Goal: Task Accomplishment & Management: Complete application form

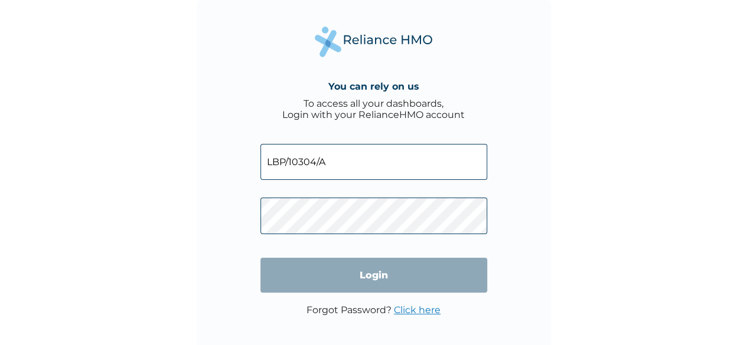
click at [459, 279] on input "Login" at bounding box center [373, 275] width 227 height 35
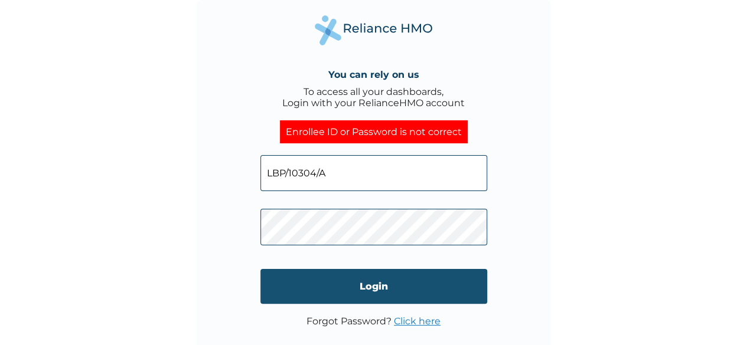
click at [283, 279] on input "Login" at bounding box center [373, 286] width 227 height 35
click at [290, 296] on input "Login" at bounding box center [373, 286] width 227 height 35
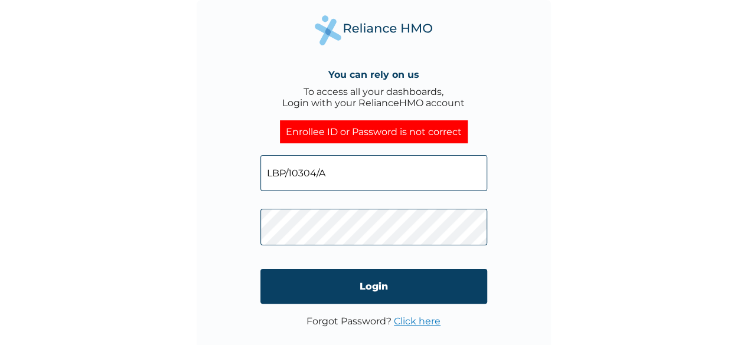
scroll to position [8, 0]
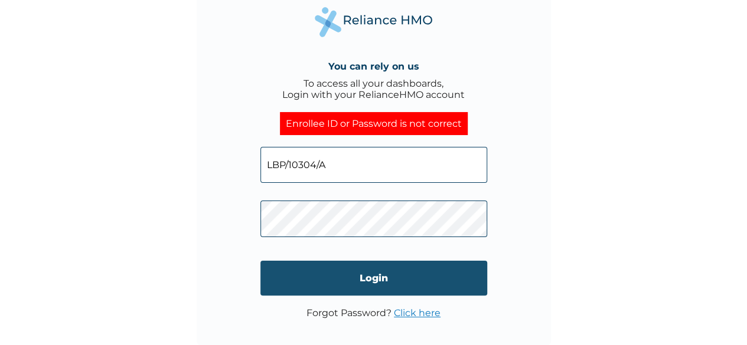
click at [287, 281] on input "Login" at bounding box center [373, 278] width 227 height 35
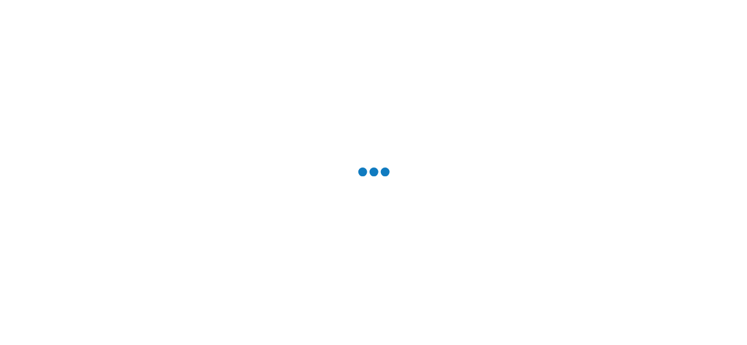
scroll to position [0, 0]
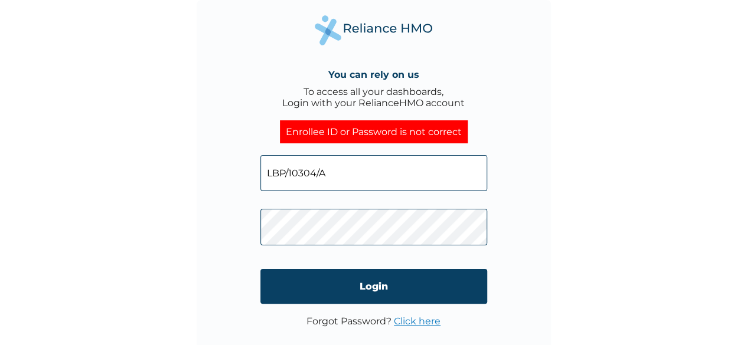
click at [427, 321] on link "Click here" at bounding box center [417, 321] width 47 height 11
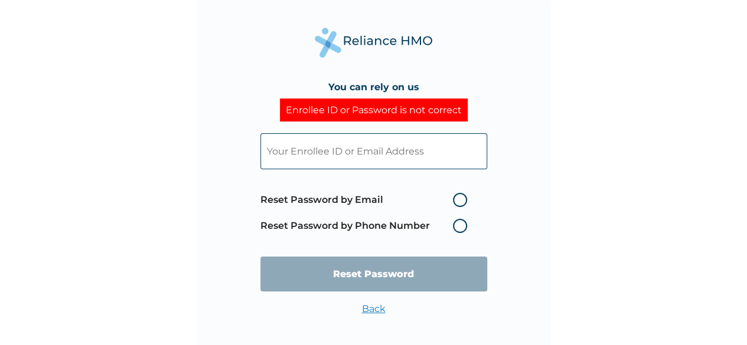
click at [399, 141] on input "text" at bounding box center [373, 151] width 227 height 36
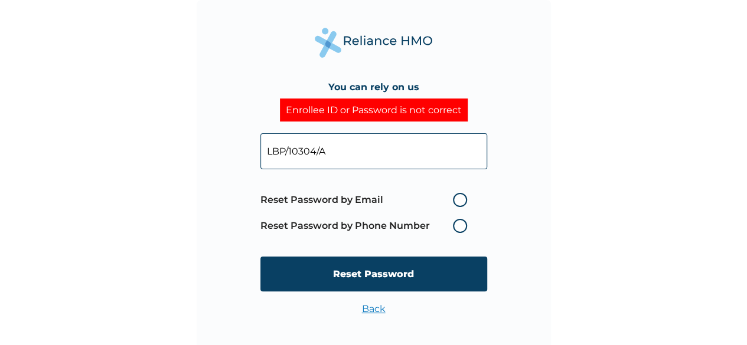
type input "LBP/10304/A"
click at [459, 197] on label "Reset Password by Email" at bounding box center [366, 200] width 212 height 14
click at [455, 197] on input "Reset Password by Email" at bounding box center [445, 200] width 19 height 19
radio input "true"
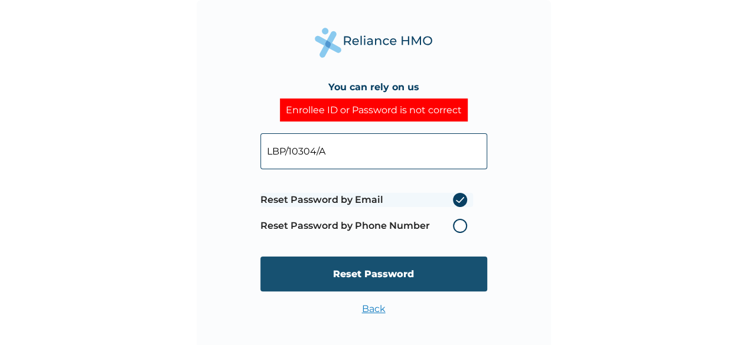
click at [452, 267] on input "Reset Password" at bounding box center [373, 274] width 227 height 35
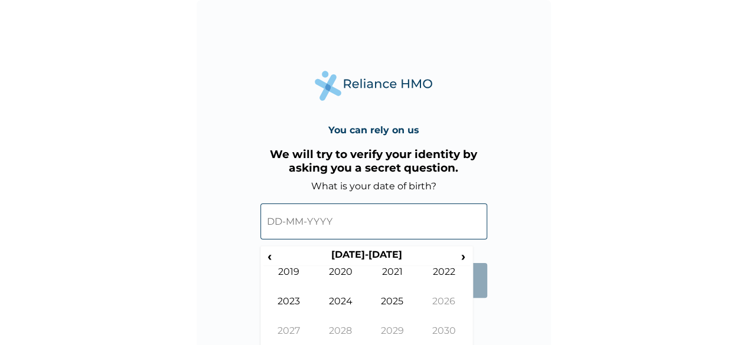
click at [352, 229] on input "text" at bounding box center [373, 222] width 227 height 36
click at [269, 254] on span "‹" at bounding box center [269, 256] width 12 height 15
click at [297, 330] on td "1997" at bounding box center [289, 340] width 52 height 30
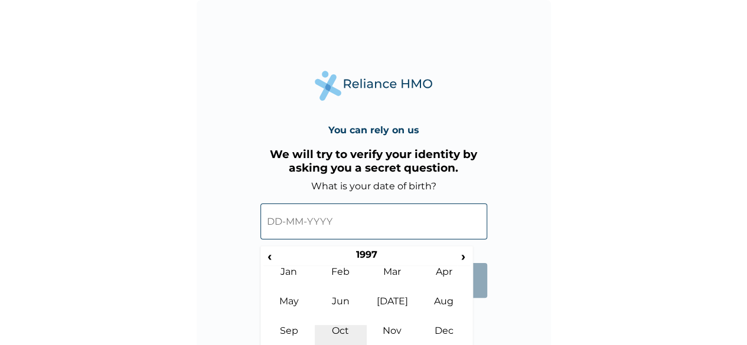
click at [358, 335] on td "Oct" at bounding box center [341, 340] width 52 height 30
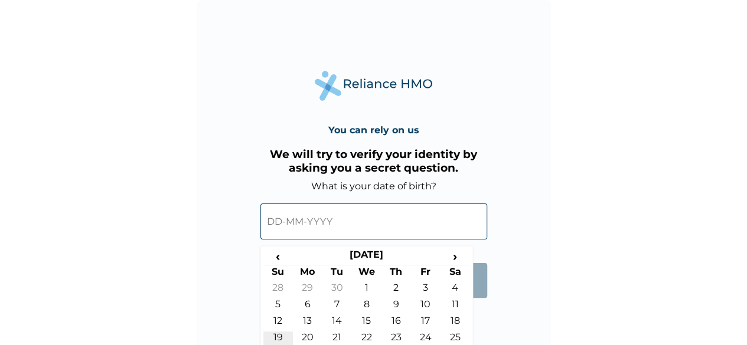
click at [274, 335] on td "19" at bounding box center [278, 340] width 30 height 17
type input "19-10-1997"
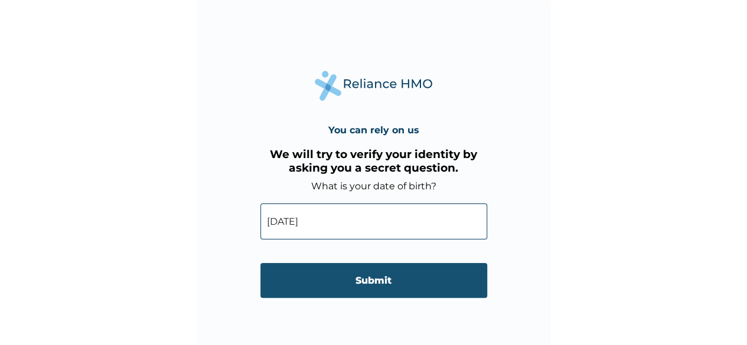
click at [352, 284] on input "Submit" at bounding box center [373, 280] width 227 height 35
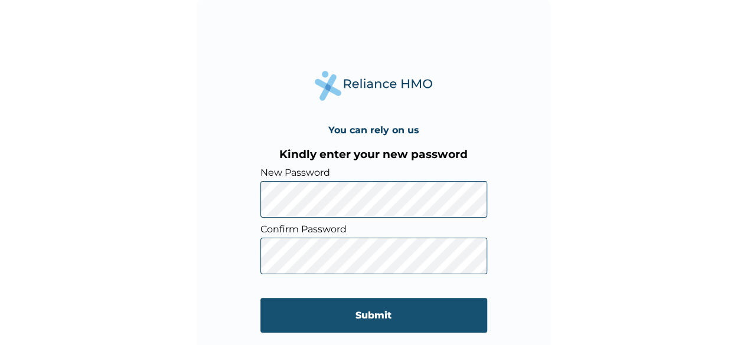
click at [283, 308] on input "Submit" at bounding box center [373, 315] width 227 height 35
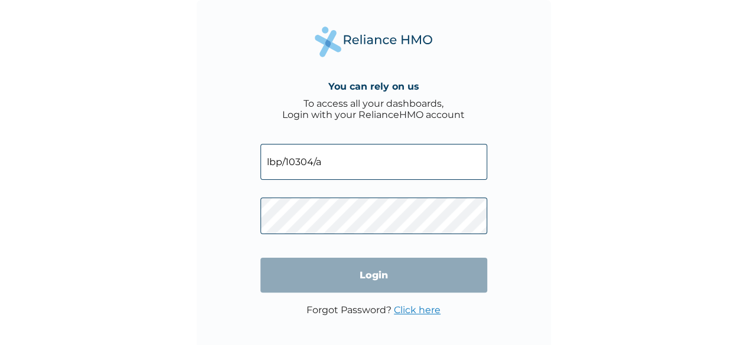
click at [427, 289] on input "Login" at bounding box center [373, 275] width 227 height 35
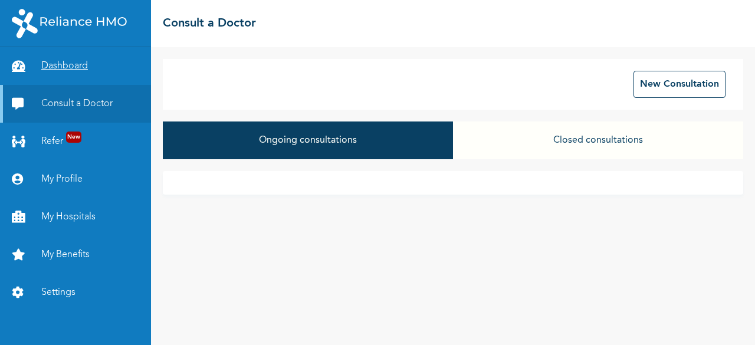
click at [49, 66] on link "Dashboard" at bounding box center [75, 66] width 151 height 38
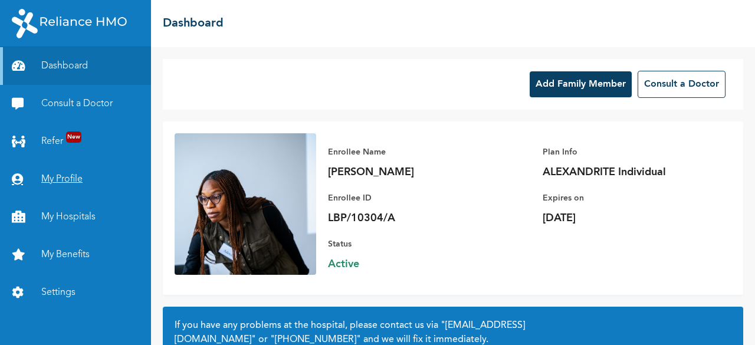
click at [45, 176] on link "My Profile" at bounding box center [75, 180] width 151 height 38
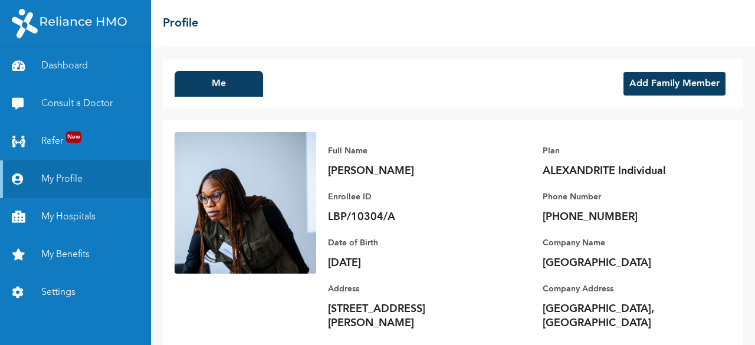
click at [668, 81] on button "Add Family Member" at bounding box center [675, 84] width 102 height 24
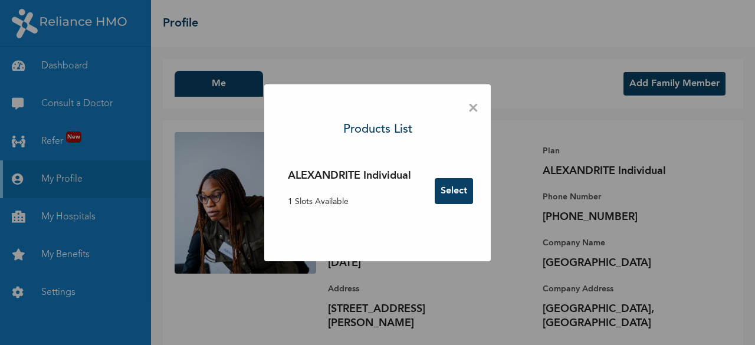
click at [457, 184] on button "Select" at bounding box center [454, 191] width 38 height 26
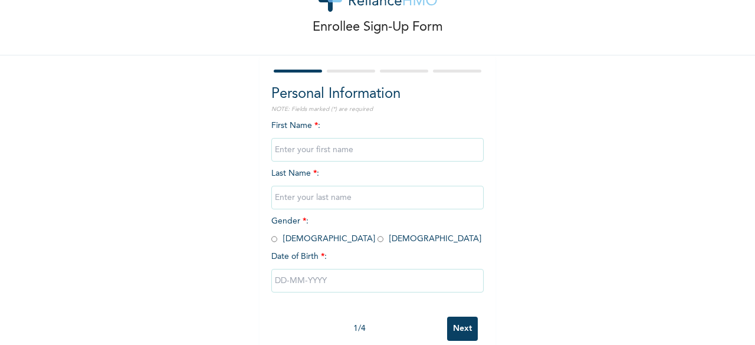
scroll to position [48, 0]
click at [451, 146] on input "text" at bounding box center [377, 150] width 212 height 24
type input "Oluwakayode"
click at [444, 195] on input "text" at bounding box center [377, 197] width 212 height 24
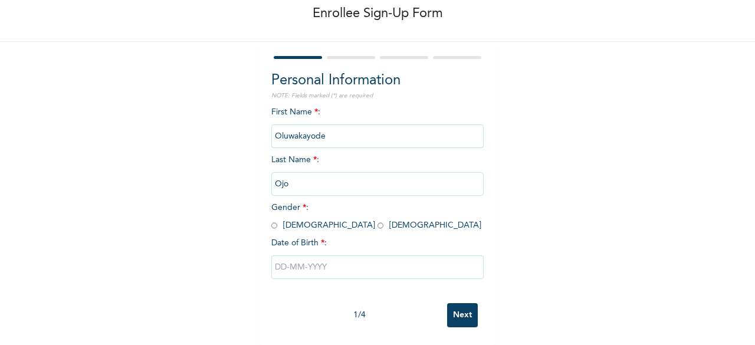
type input "Ojo"
click at [271, 220] on input "radio" at bounding box center [274, 225] width 6 height 11
radio input "true"
click at [313, 257] on input "text" at bounding box center [377, 268] width 212 height 24
select select "9"
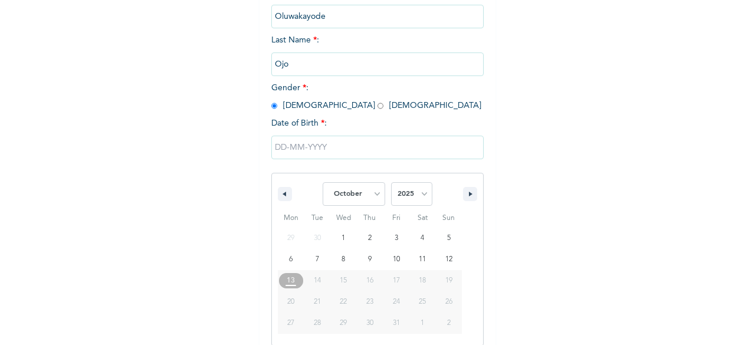
scroll to position [192, 0]
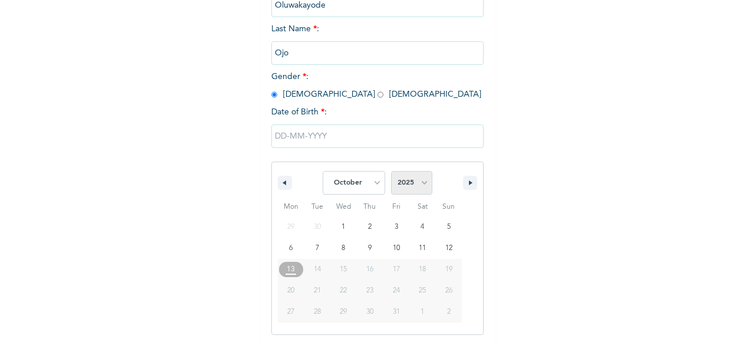
click at [420, 183] on select "2025 2024 2023 2022 2021 2020 2019 2018 2017 2016 2015 2014 2013 2012 2011 2010…" at bounding box center [411, 183] width 41 height 24
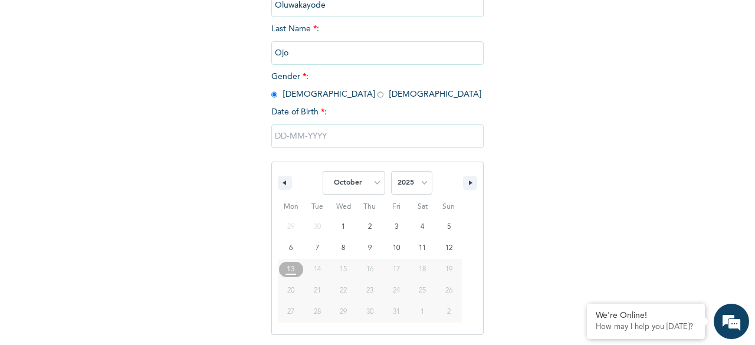
select select "1997"
click at [391, 172] on select "2025 2024 2023 2022 2021 2020 2019 2018 2017 2016 2015 2014 2013 2012 2011 2010…" at bounding box center [411, 183] width 41 height 24
click at [375, 185] on select "January February March April May June July August September October November De…" at bounding box center [354, 183] width 63 height 24
select select "7"
click at [323, 172] on select "January February March April May June July August September October November De…" at bounding box center [354, 183] width 63 height 24
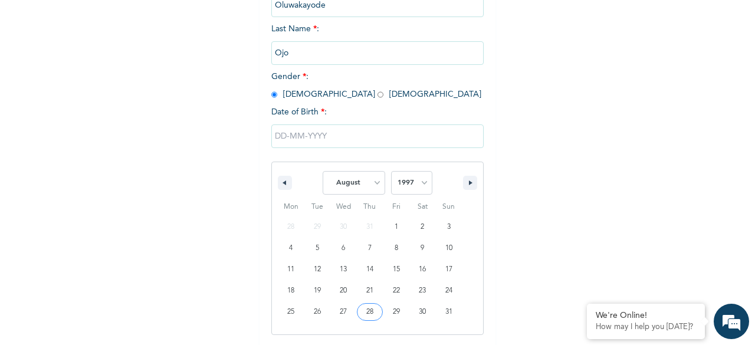
type input "[DATE]"
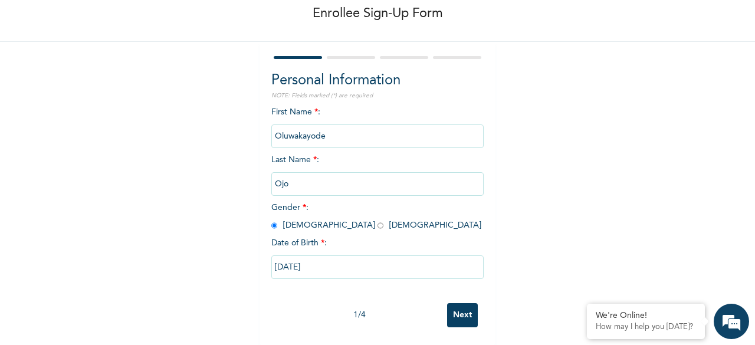
scroll to position [0, 0]
click at [449, 305] on input "Next" at bounding box center [462, 315] width 31 height 24
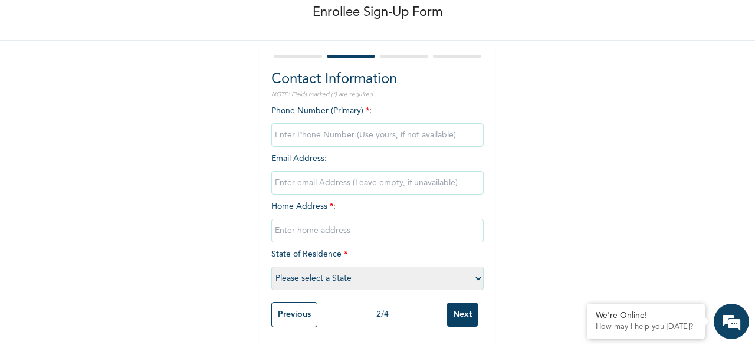
click at [421, 129] on input "phone" at bounding box center [377, 135] width 212 height 24
type input "08054833845"
click at [409, 175] on input "email" at bounding box center [377, 183] width 212 height 24
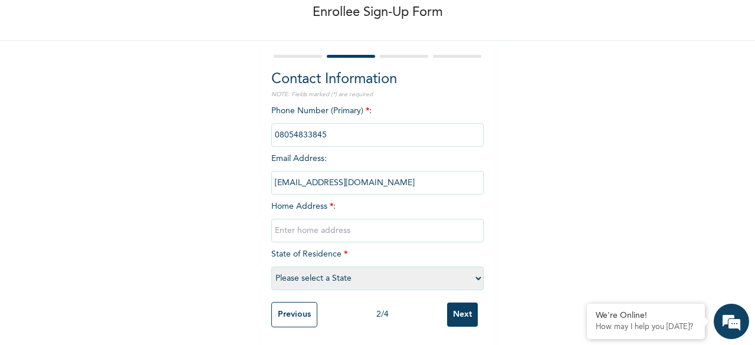
type input "[EMAIL_ADDRESS][DOMAIN_NAME]"
click at [349, 219] on input "text" at bounding box center [377, 231] width 212 height 24
type input "[STREET_ADDRESS]"
click at [302, 269] on select "Please select a State [PERSON_NAME] (FCT) [PERSON_NAME] Ibom [GEOGRAPHIC_DATA] …" at bounding box center [377, 279] width 212 height 24
select select "25"
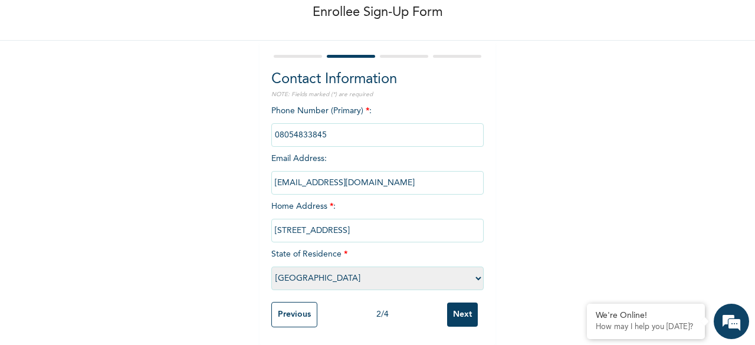
click at [271, 267] on select "Please select a State [PERSON_NAME] (FCT) [PERSON_NAME] Ibom [GEOGRAPHIC_DATA] …" at bounding box center [377, 279] width 212 height 24
click at [464, 309] on input "Next" at bounding box center [462, 315] width 31 height 24
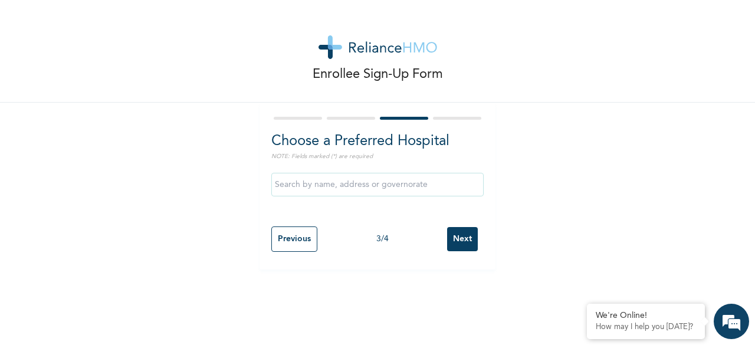
click at [323, 189] on input "text" at bounding box center [377, 185] width 212 height 24
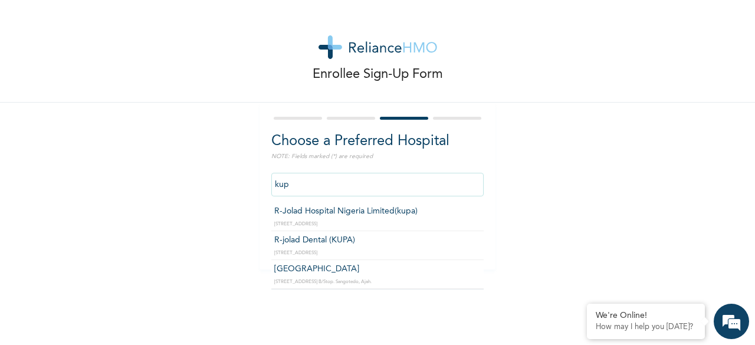
type input "R-Jolad Hospital Nigeria Limited(kupa)"
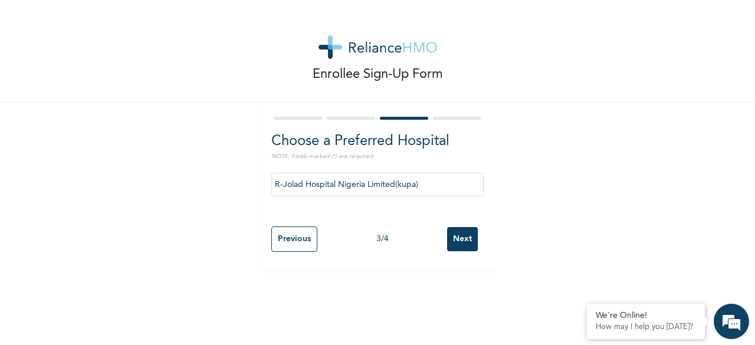
click at [457, 237] on input "Next" at bounding box center [462, 239] width 31 height 24
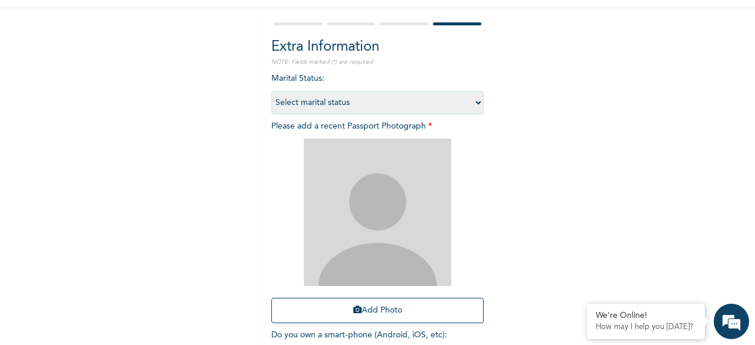
scroll to position [106, 0]
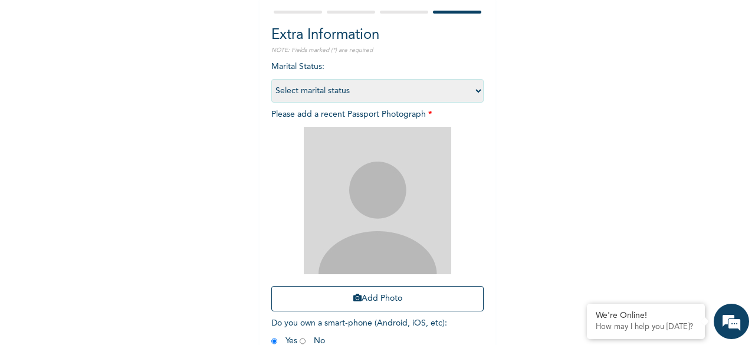
click at [466, 96] on select "Select marital status [DEMOGRAPHIC_DATA] Married [DEMOGRAPHIC_DATA] Widow/[DEMO…" at bounding box center [377, 91] width 212 height 24
select select "2"
click at [271, 79] on select "Select marital status [DEMOGRAPHIC_DATA] Married [DEMOGRAPHIC_DATA] Widow/[DEMO…" at bounding box center [377, 91] width 212 height 24
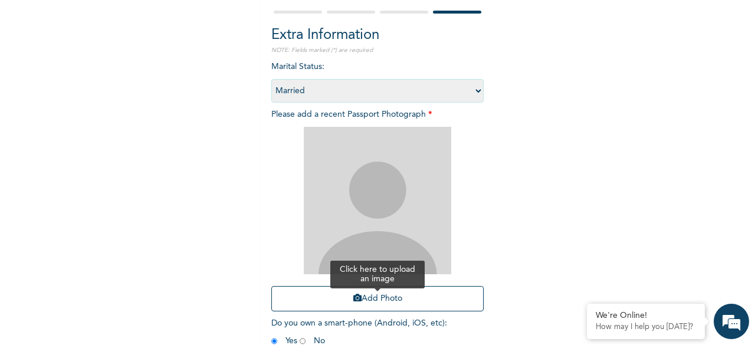
click at [353, 296] on icon "button" at bounding box center [357, 298] width 8 height 8
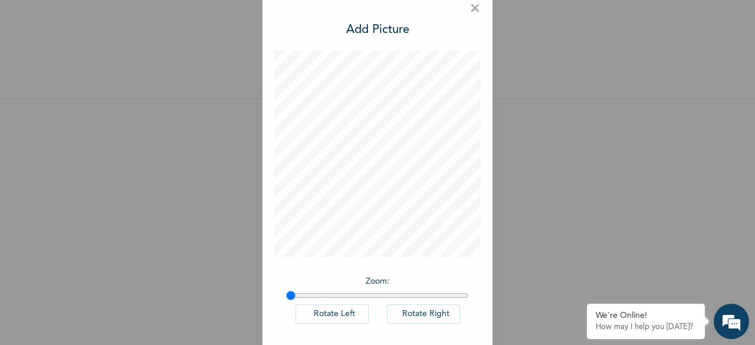
scroll to position [66, 0]
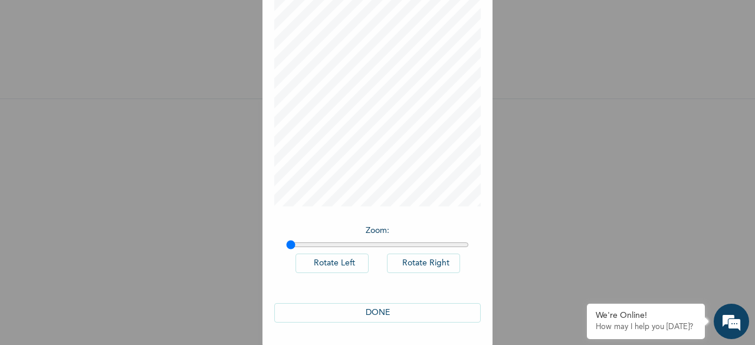
click at [398, 306] on button "DONE" at bounding box center [377, 312] width 207 height 19
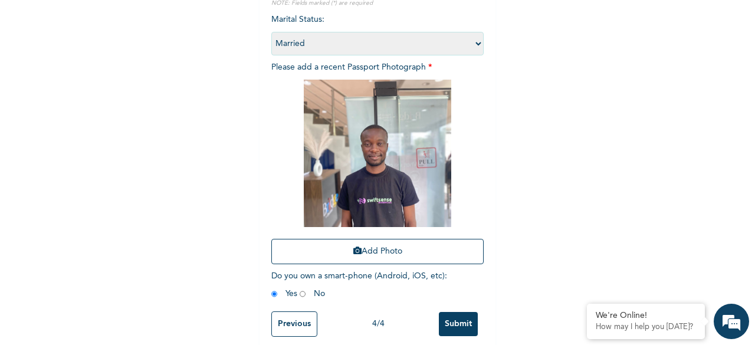
scroll to position [172, 0]
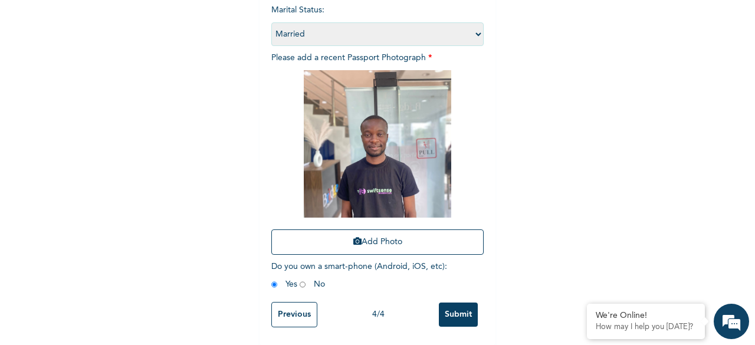
click at [460, 303] on input "Submit" at bounding box center [458, 315] width 39 height 24
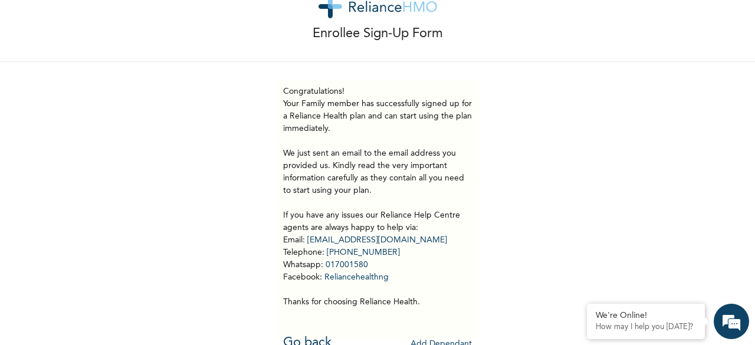
scroll to position [41, 0]
